Goal: Task Accomplishment & Management: Use online tool/utility

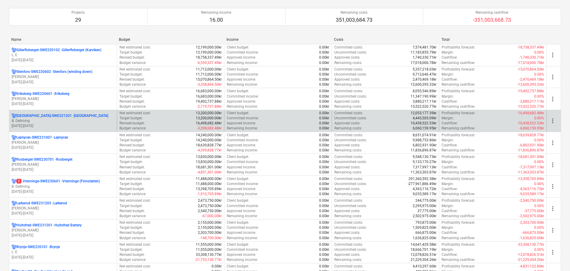
scroll to position [119, 0]
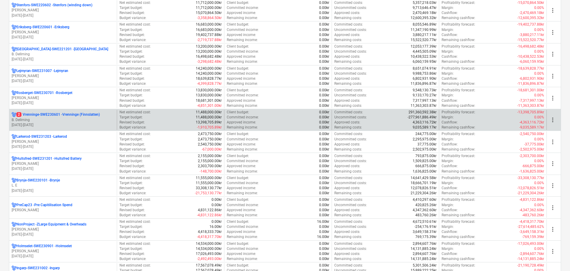
click at [60, 120] on p "B. Dellming" at bounding box center [63, 120] width 103 height 5
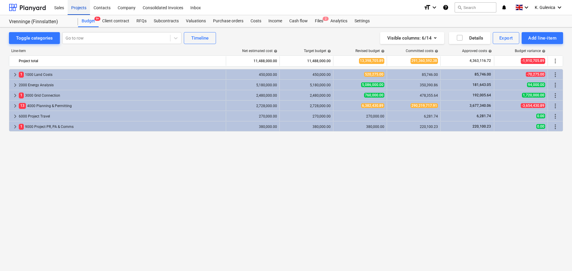
click at [76, 6] on div "Projects" at bounding box center [79, 7] width 22 height 15
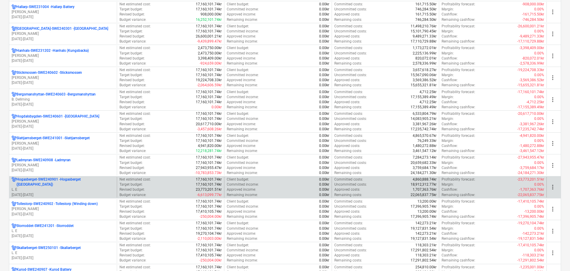
scroll to position [417, 0]
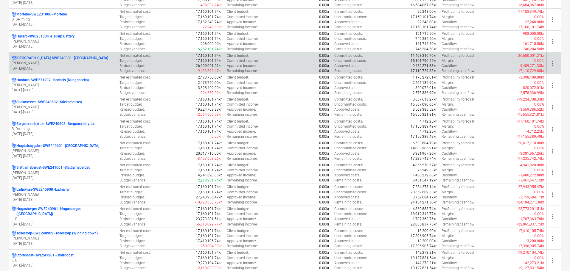
click at [73, 60] on p "Hogstberget-SWE240301 - Hogstberget" at bounding box center [62, 58] width 92 height 5
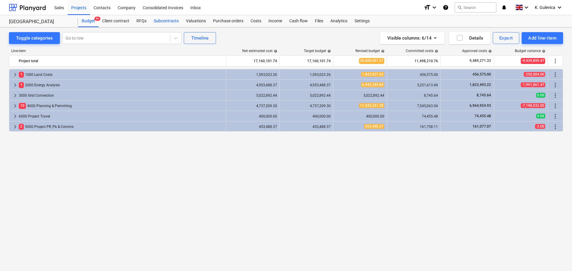
click at [173, 21] on div "Subcontracts" at bounding box center [166, 21] width 32 height 12
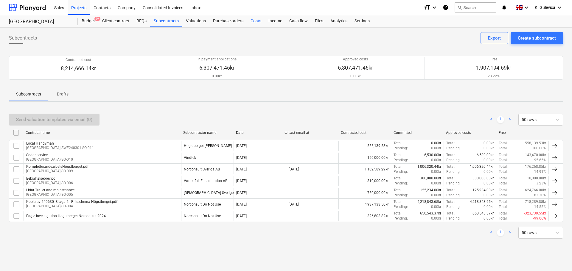
click at [259, 21] on div "Costs" at bounding box center [256, 21] width 18 height 12
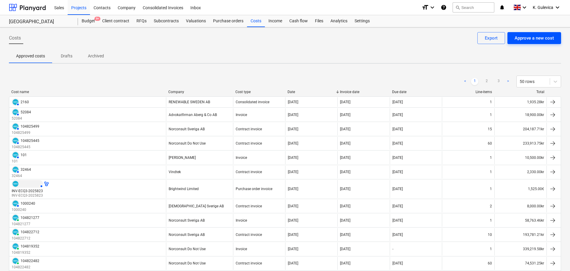
click at [519, 38] on div "Approve a new cost" at bounding box center [534, 38] width 39 height 8
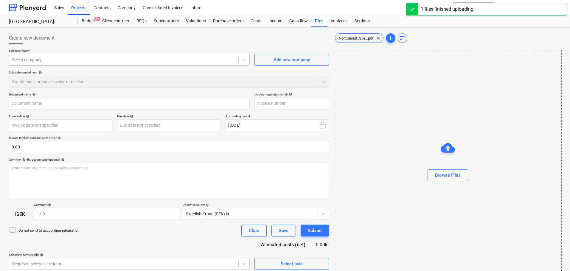
type input "Norconsult_Sverige_AB_104825967.pdf"
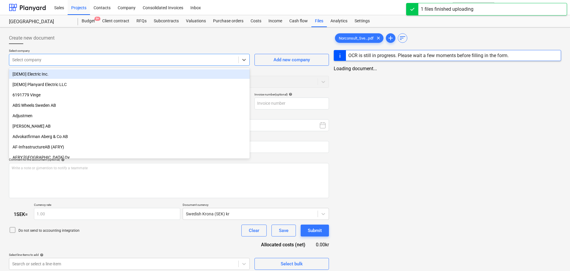
click at [134, 58] on div at bounding box center [123, 60] width 223 height 6
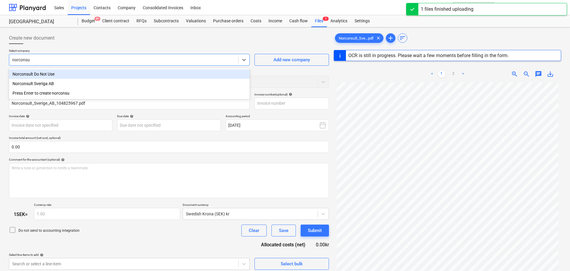
type input "norconsul"
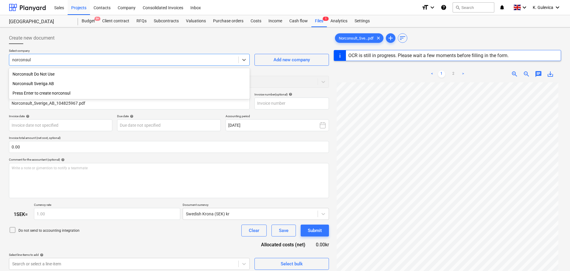
click at [33, 84] on div "Norconsult Sveriga AB" at bounding box center [129, 84] width 241 height 10
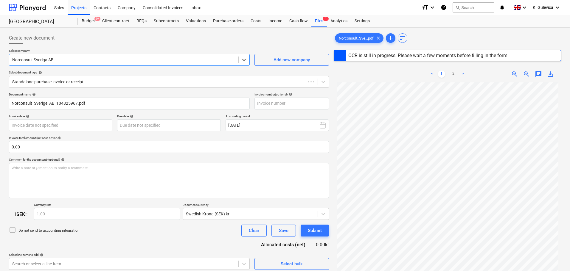
type input "104825967"
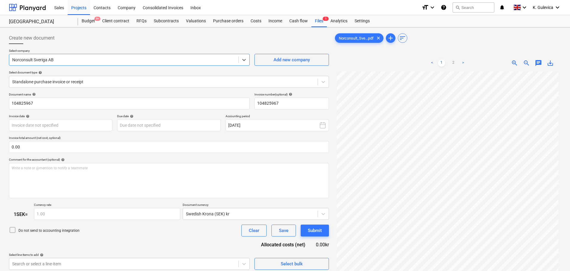
click at [542, 64] on span "chat" at bounding box center [538, 63] width 7 height 7
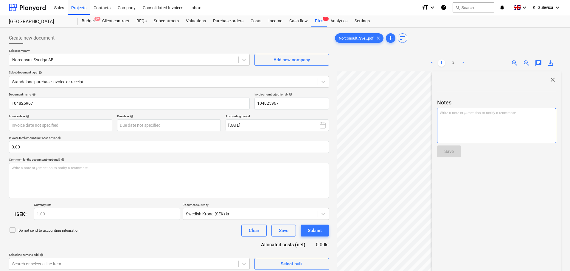
click at [510, 121] on div "Write a note or @mention to notify a teammate ﻿" at bounding box center [496, 125] width 119 height 35
click at [500, 116] on p "hi @ Daniel Lindholm ﻿ ﻿" at bounding box center [497, 114] width 114 height 6
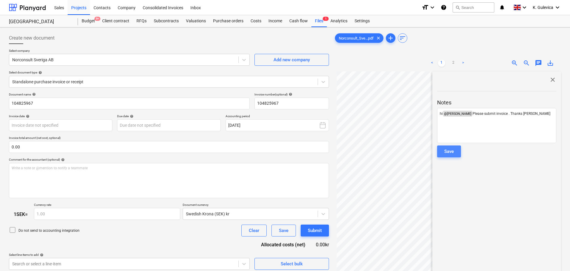
click at [449, 154] on div "Save" at bounding box center [449, 152] width 10 height 8
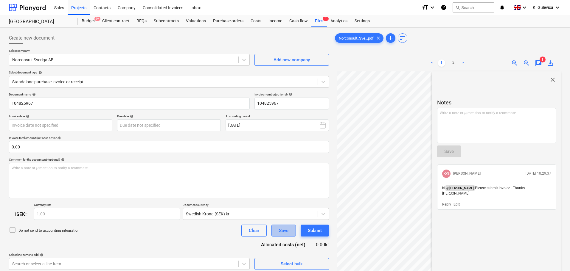
click at [280, 232] on div "Save" at bounding box center [284, 231] width 10 height 8
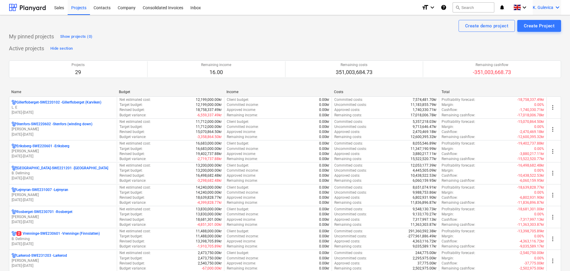
click at [540, 8] on span "K. Gulevica" at bounding box center [543, 7] width 21 height 5
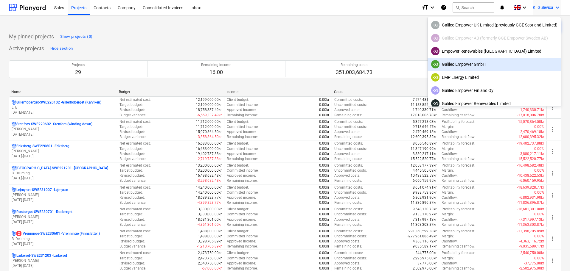
click at [479, 67] on div "KG Galileo Empower GmbH" at bounding box center [494, 64] width 126 height 8
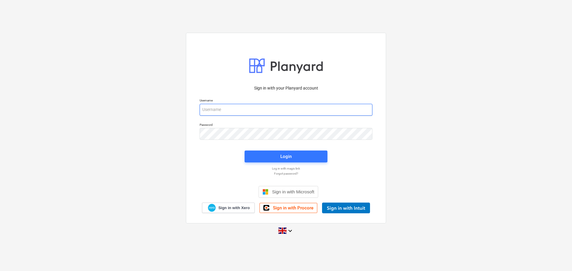
type input "[EMAIL_ADDRESS][DOMAIN_NAME]"
